Goal: Information Seeking & Learning: Learn about a topic

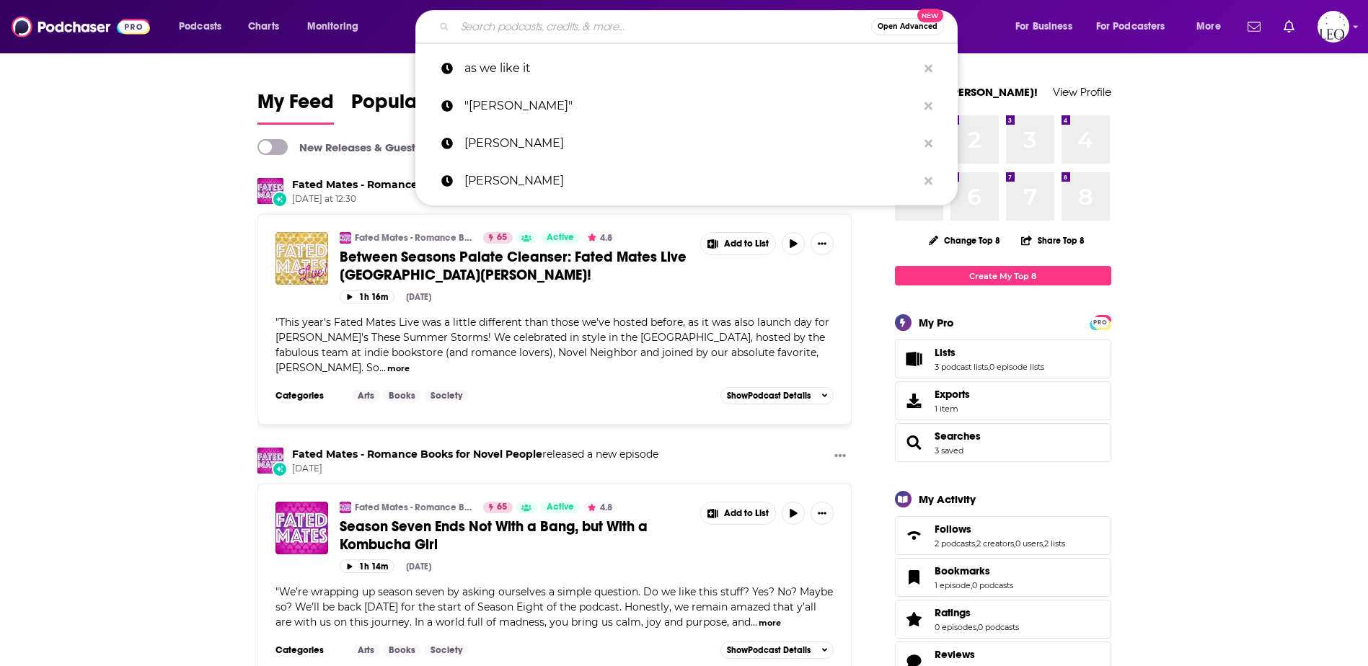
click at [632, 30] on input "Search podcasts, credits, & more..." at bounding box center [663, 26] width 416 height 23
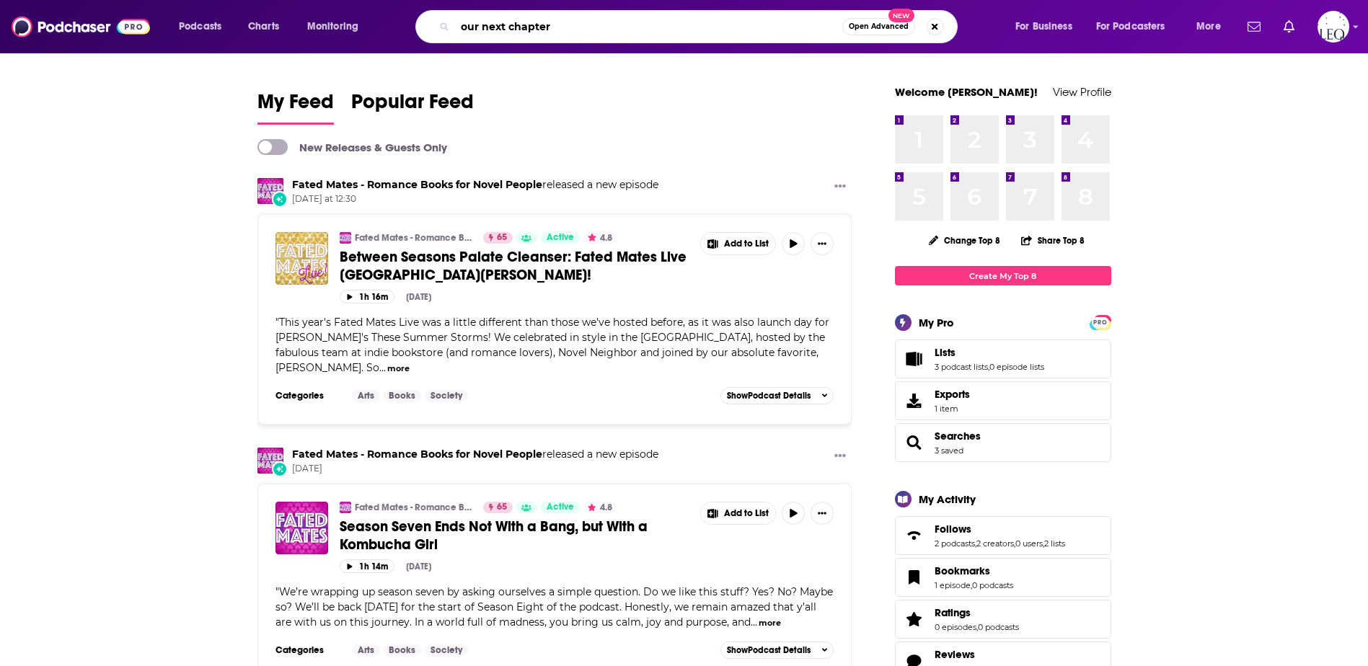
type input "our next chapter"
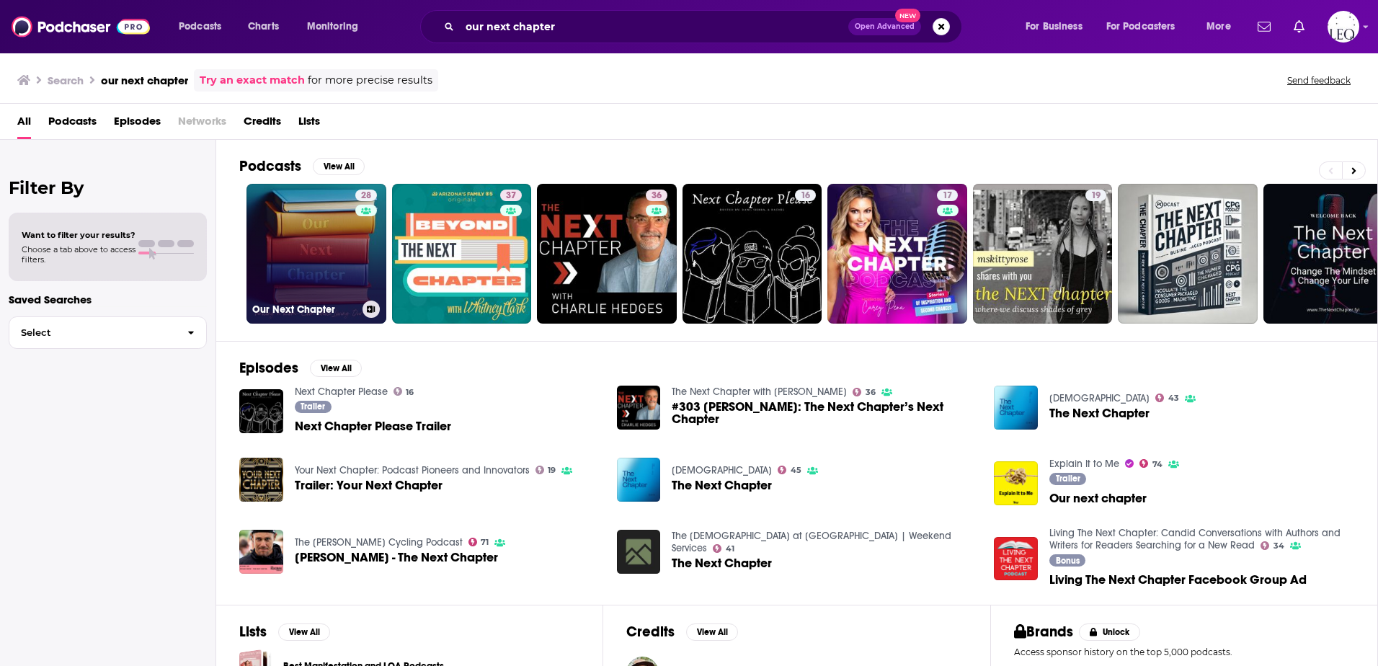
click at [286, 232] on link "28 Our Next Chapter" at bounding box center [317, 254] width 140 height 140
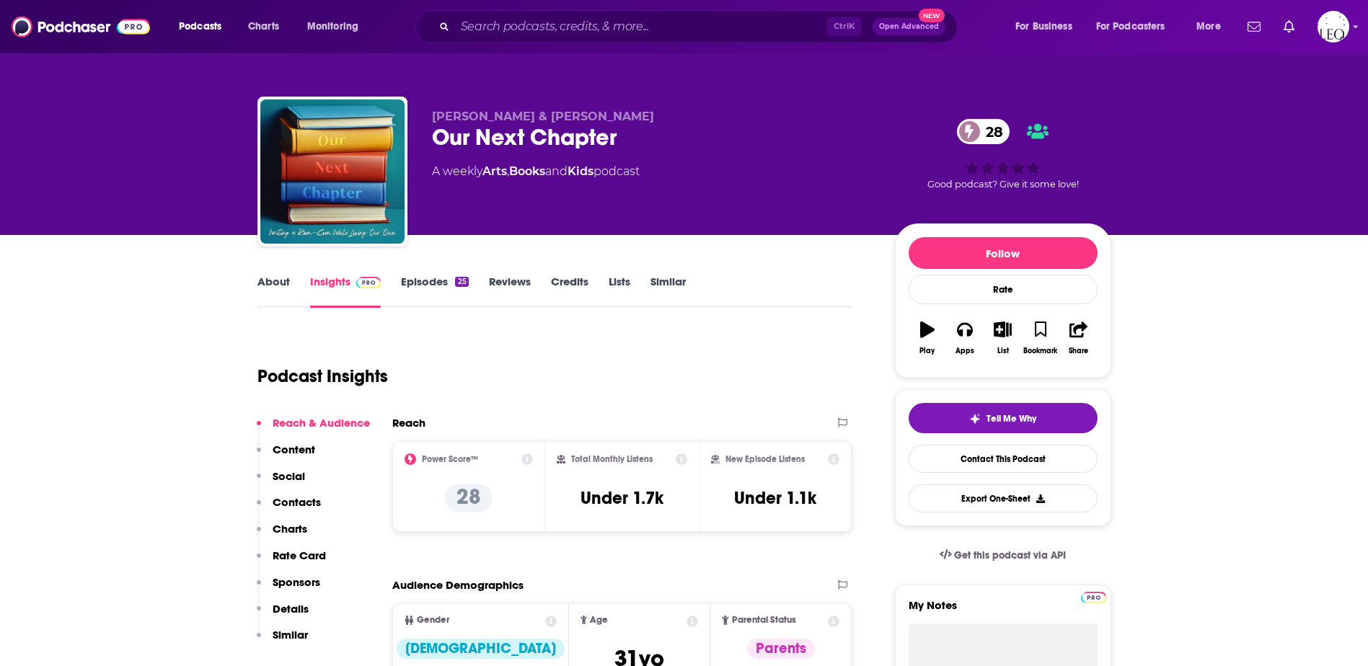
click at [405, 283] on link "Episodes 25" at bounding box center [434, 291] width 67 height 33
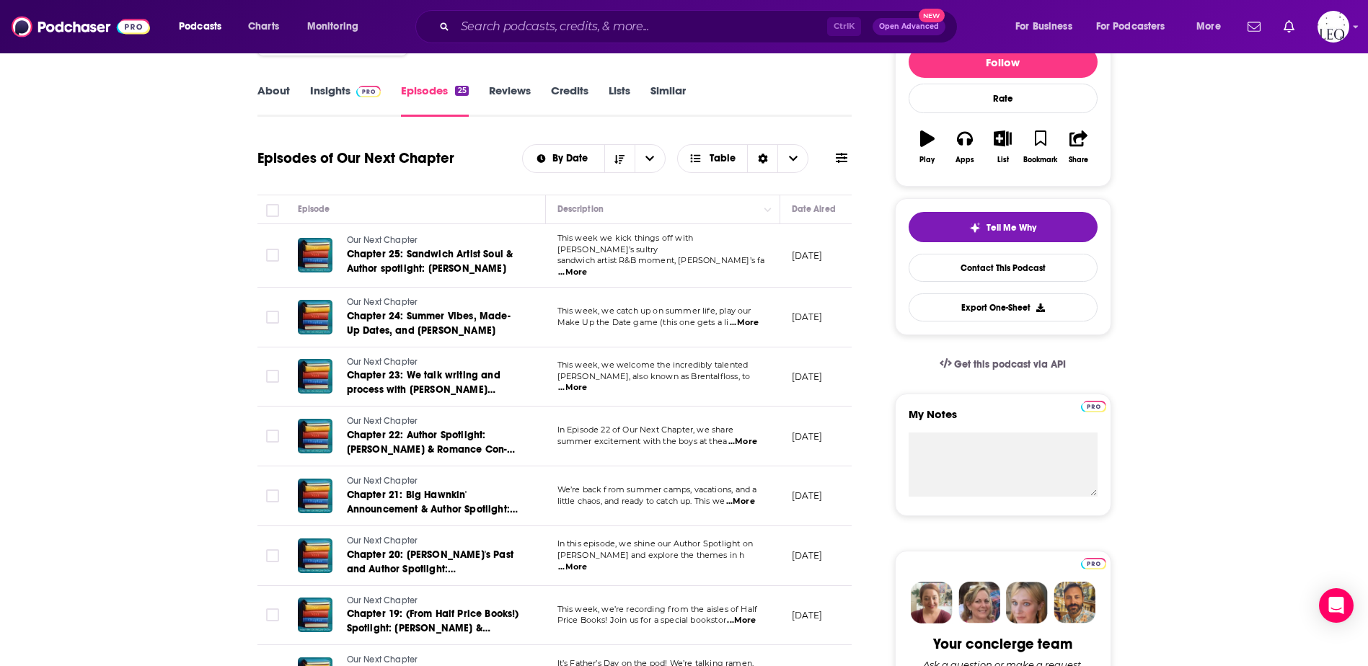
scroll to position [240, 0]
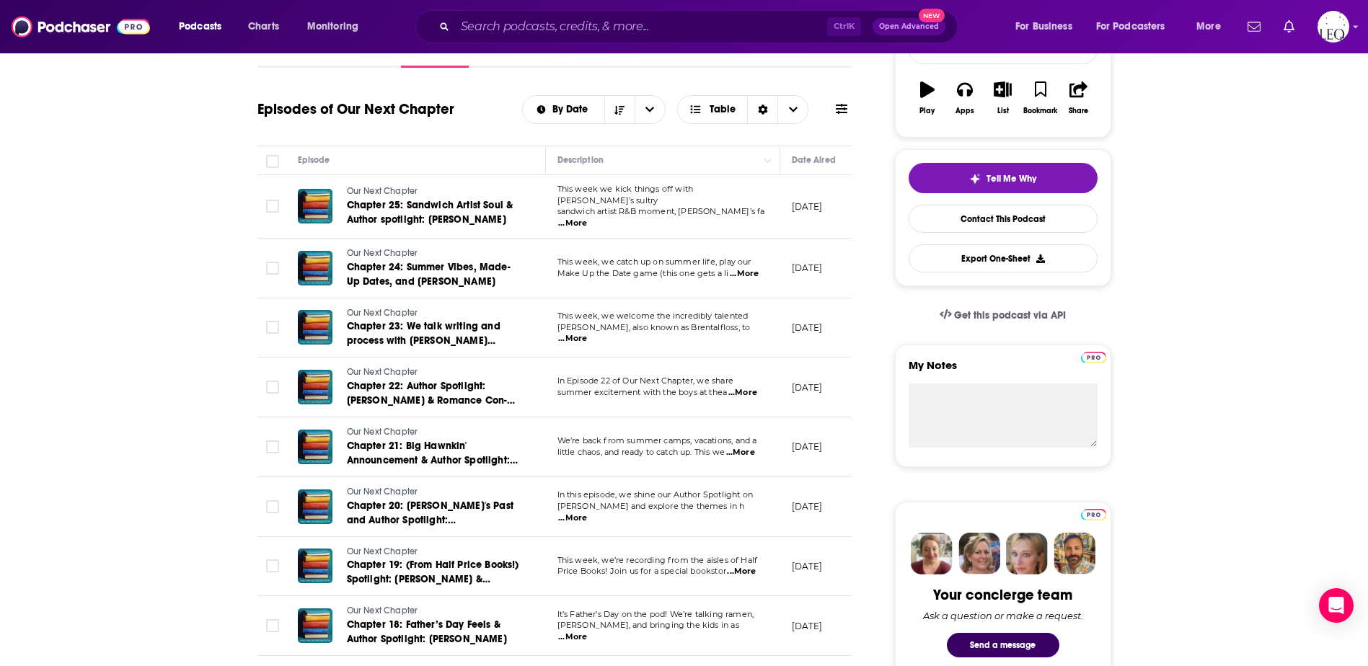
click at [745, 391] on span "...More" at bounding box center [742, 393] width 29 height 12
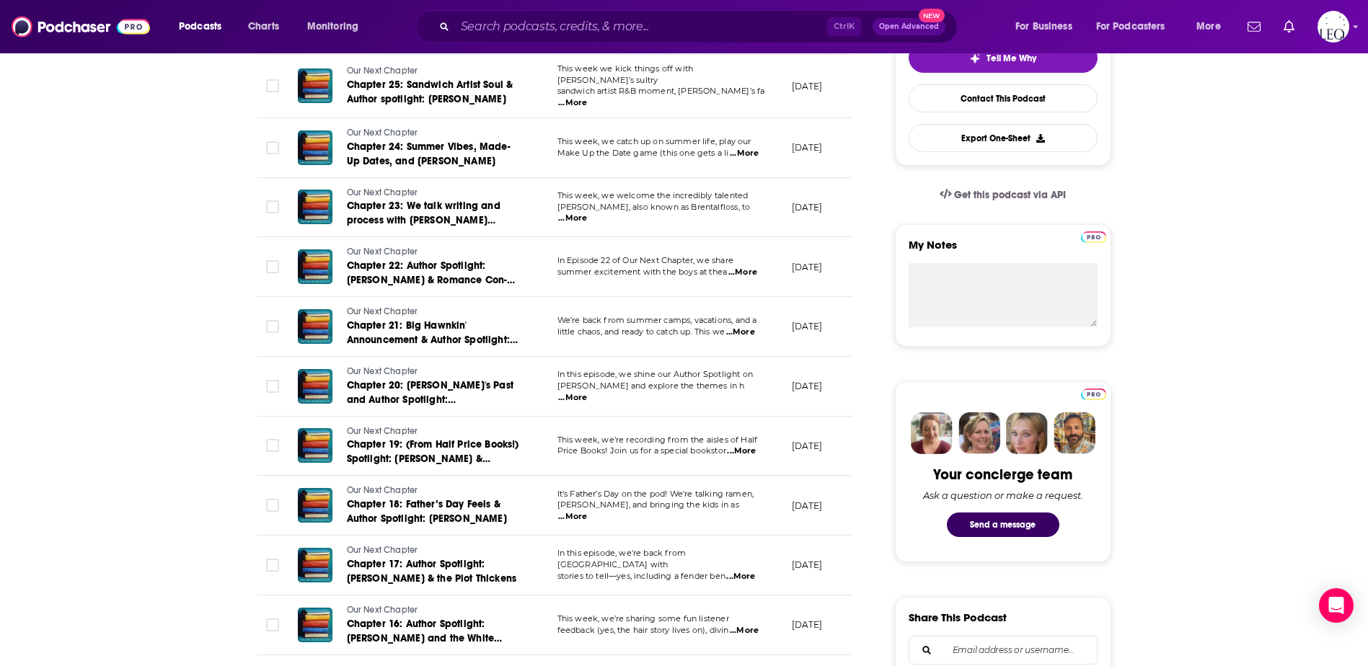
scroll to position [481, 0]
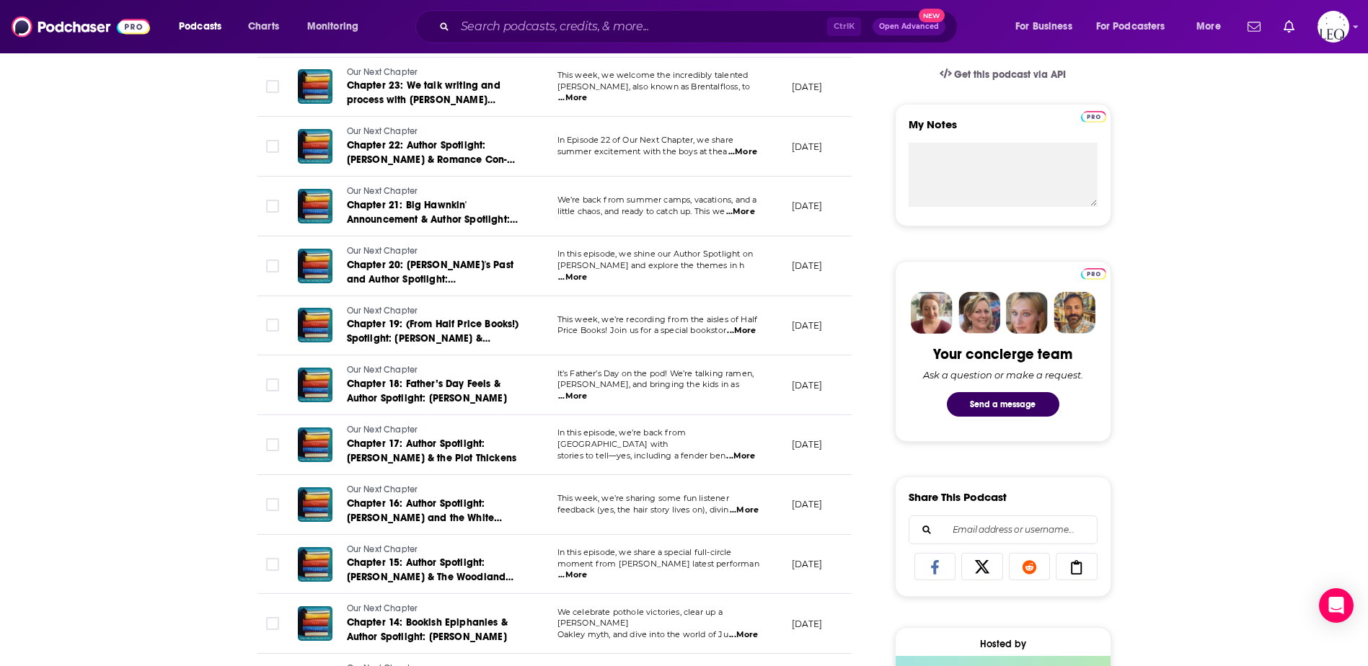
click at [748, 326] on span "...More" at bounding box center [741, 331] width 29 height 12
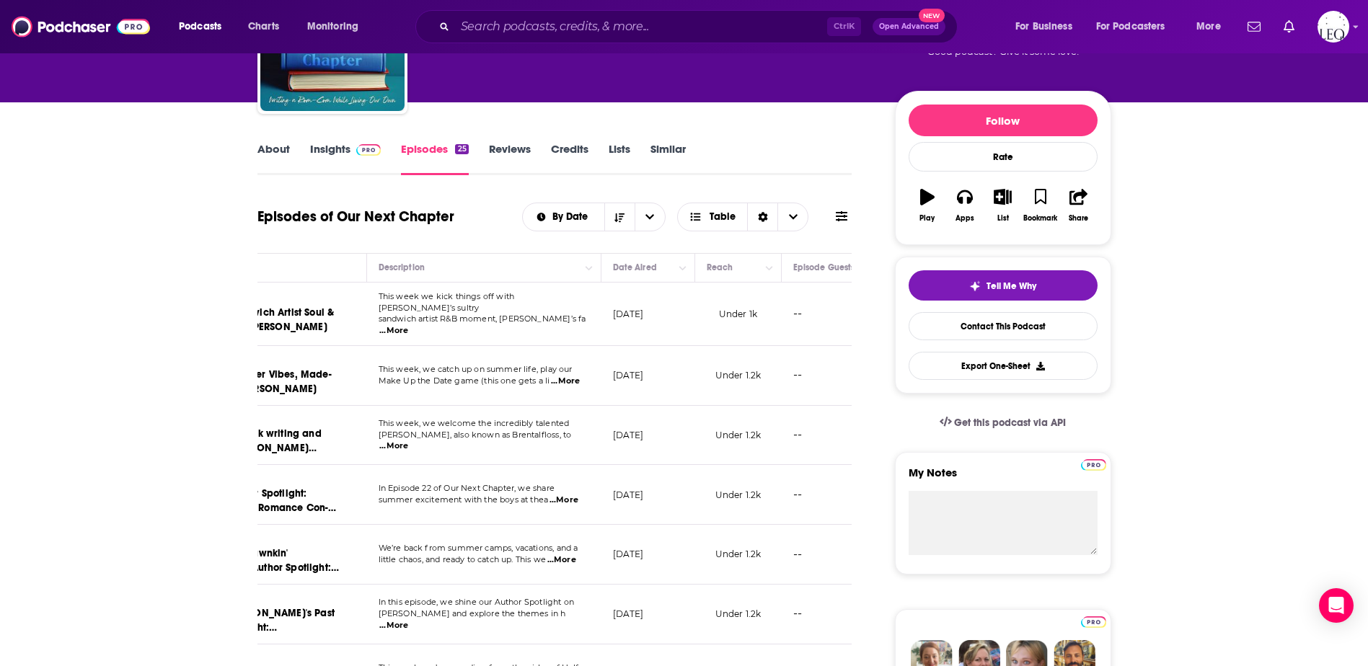
scroll to position [57, 0]
